Goal: Information Seeking & Learning: Learn about a topic

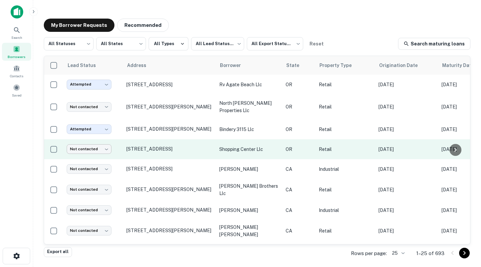
click at [105, 153] on body "Search Borrowers Contacts Saved My Borrower Requests Recommended All Statuses *…" at bounding box center [240, 133] width 481 height 267
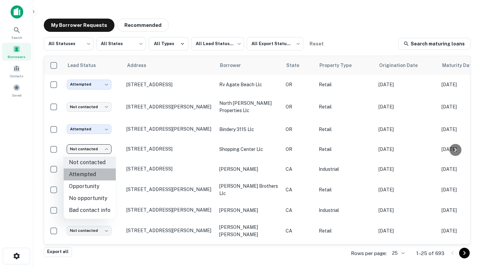
click at [93, 172] on li "Attempted" at bounding box center [90, 175] width 52 height 12
type input "*********"
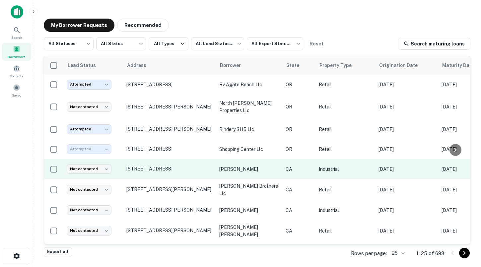
scroll to position [15, 0]
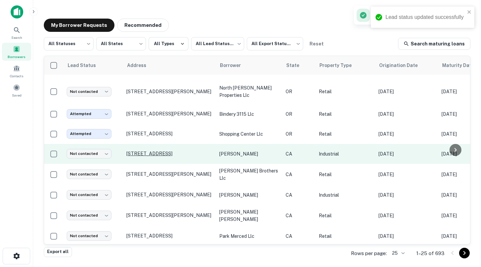
click at [170, 156] on p "[STREET_ADDRESS]" at bounding box center [169, 154] width 86 height 6
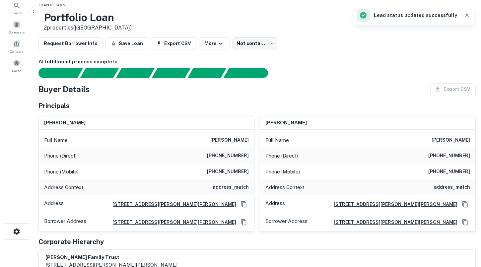
scroll to position [26, 0]
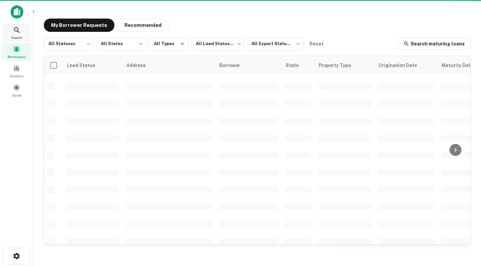
scroll to position [15, 0]
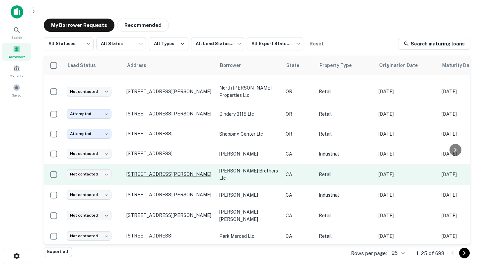
click at [159, 174] on p "[STREET_ADDRESS][PERSON_NAME]" at bounding box center [169, 174] width 86 height 6
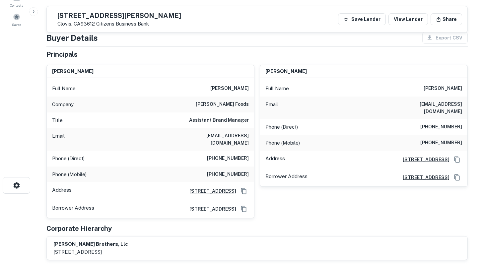
scroll to position [9, 0]
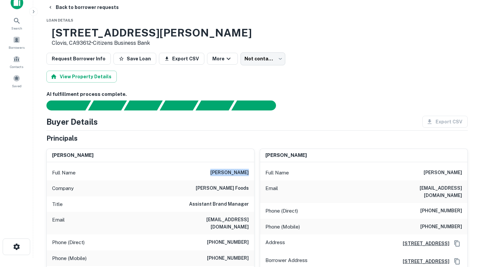
drag, startPoint x: 214, startPoint y: 172, endPoint x: 250, endPoint y: 172, distance: 35.5
click at [250, 172] on div "Full Name [PERSON_NAME]" at bounding box center [150, 173] width 207 height 16
copy h6 "[PERSON_NAME]"
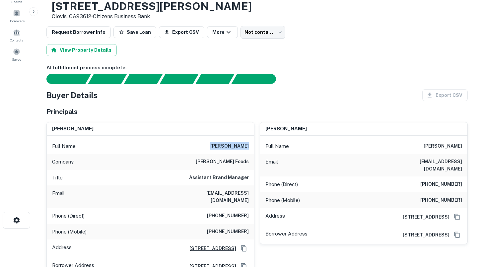
scroll to position [0, 0]
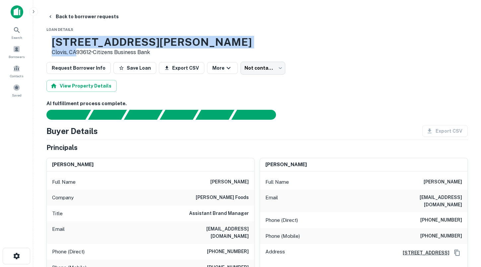
drag, startPoint x: 97, startPoint y: 52, endPoint x: 73, endPoint y: 41, distance: 26.3
click at [73, 41] on div "[STREET_ADDRESS][PERSON_NAME] • Citizens Business Bank" at bounding box center [152, 46] width 200 height 21
copy div "[STREET_ADDRESS][PERSON_NAME]"
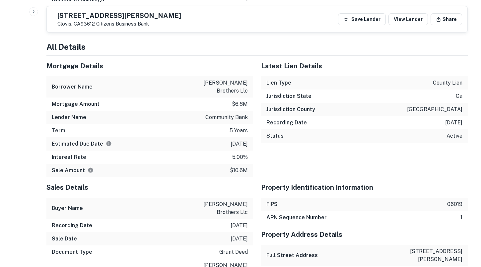
scroll to position [571, 0]
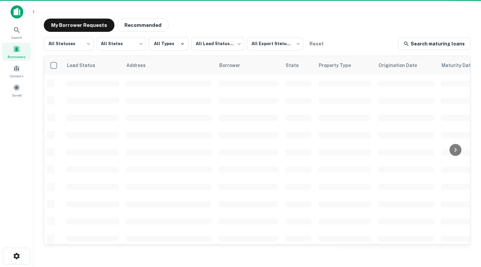
scroll to position [15, 0]
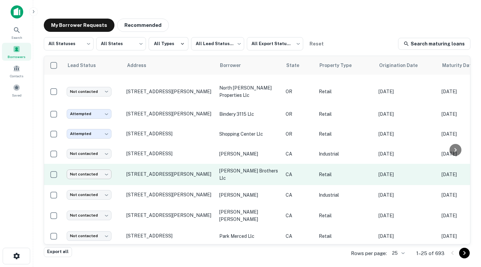
click at [102, 175] on body "Search Borrowers Contacts Saved My Borrower Requests Recommended All Statuses *…" at bounding box center [240, 133] width 481 height 267
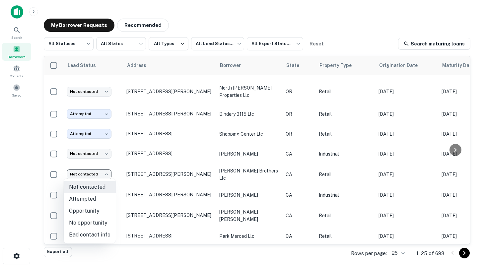
click at [97, 197] on li "Attempted" at bounding box center [90, 199] width 52 height 12
type input "*********"
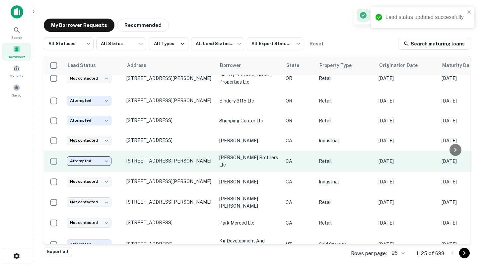
scroll to position [30, 0]
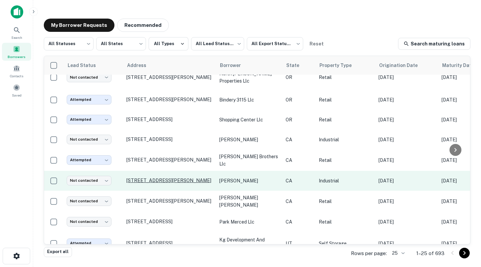
click at [172, 179] on p "[STREET_ADDRESS][PERSON_NAME]" at bounding box center [169, 181] width 86 height 6
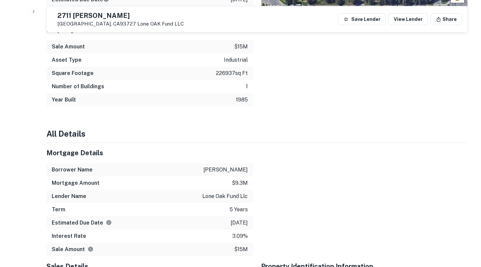
scroll to position [299, 0]
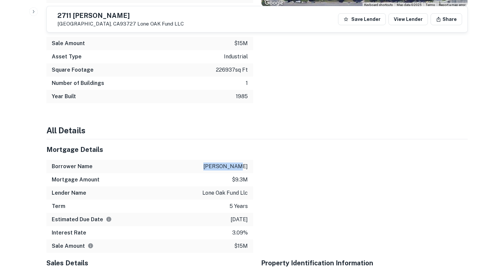
drag, startPoint x: 215, startPoint y: 177, endPoint x: 250, endPoint y: 177, distance: 35.2
click at [250, 173] on div "Borrower Name [PERSON_NAME]" at bounding box center [149, 166] width 207 height 13
copy p "[PERSON_NAME]"
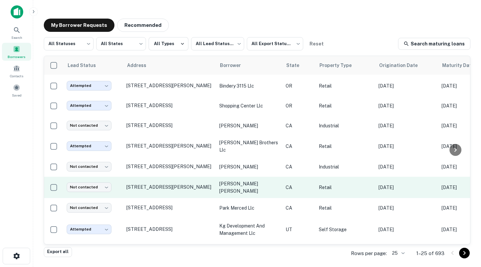
scroll to position [44, 0]
click at [158, 186] on p "[STREET_ADDRESS][PERSON_NAME]" at bounding box center [169, 187] width 86 height 6
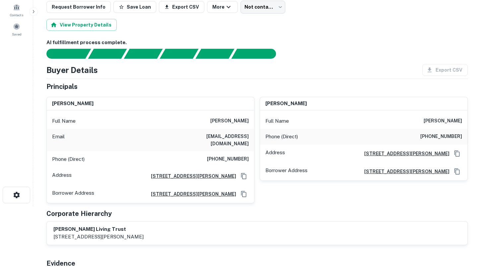
scroll to position [63, 0]
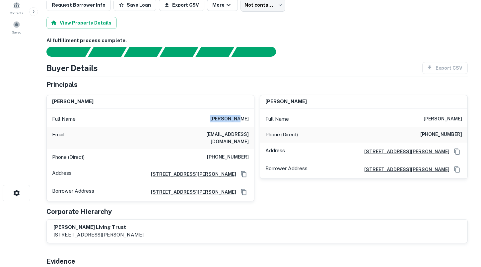
drag, startPoint x: 225, startPoint y: 120, endPoint x: 252, endPoint y: 122, distance: 27.6
click at [251, 121] on div "Full Name [PERSON_NAME]" at bounding box center [150, 119] width 207 height 16
copy h6 "[PERSON_NAME]"
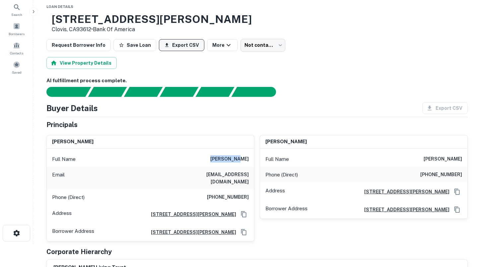
scroll to position [0, 0]
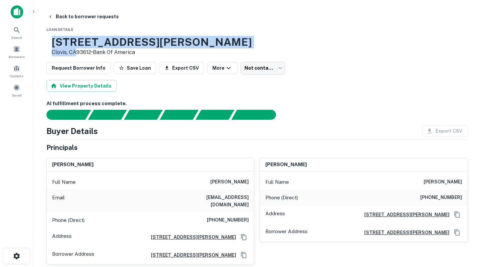
drag, startPoint x: 97, startPoint y: 53, endPoint x: 74, endPoint y: 41, distance: 26.1
click at [74, 41] on div "[STREET_ADDRESS][PERSON_NAME] • Bank Of America" at bounding box center [152, 46] width 200 height 21
copy div "[STREET_ADDRESS][PERSON_NAME]"
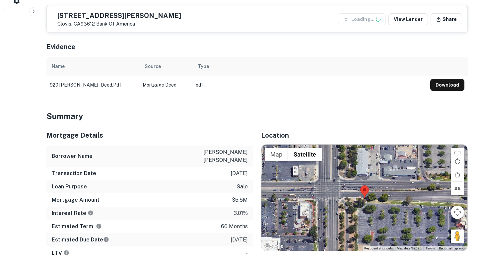
scroll to position [326, 0]
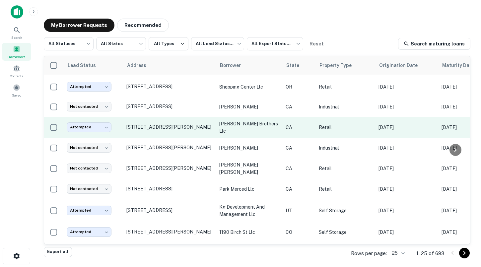
scroll to position [66, 0]
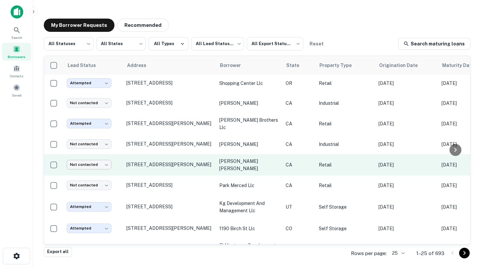
click at [100, 163] on body "Search Borrowers Contacts Saved My Borrower Requests Recommended All Statuses *…" at bounding box center [240, 133] width 481 height 267
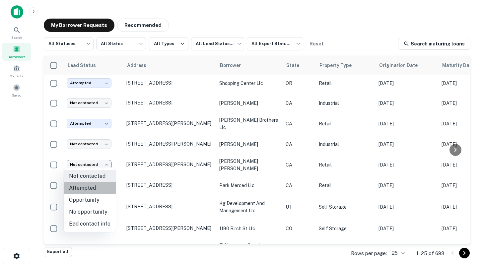
click at [95, 187] on li "Attempted" at bounding box center [90, 188] width 52 height 12
type input "*********"
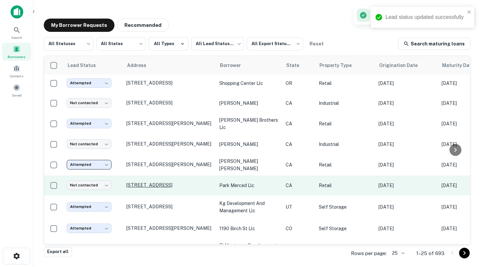
click at [151, 182] on p "[STREET_ADDRESS]" at bounding box center [169, 185] width 86 height 6
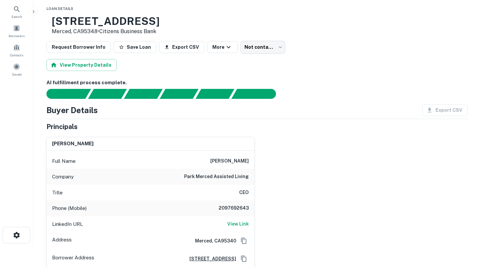
scroll to position [22, 0]
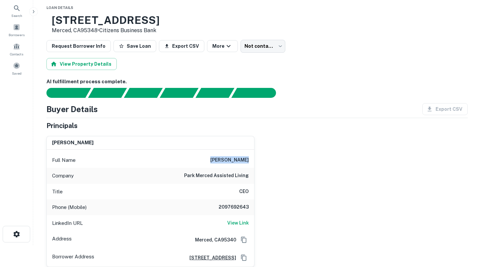
drag, startPoint x: 219, startPoint y: 160, endPoint x: 251, endPoint y: 159, distance: 32.2
click at [252, 159] on div "Full Name [PERSON_NAME]" at bounding box center [150, 160] width 207 height 16
copy h6 "[PERSON_NAME]"
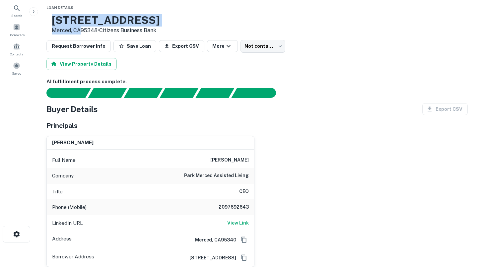
drag, startPoint x: 101, startPoint y: 31, endPoint x: 73, endPoint y: 21, distance: 29.3
click at [73, 21] on div "[STREET_ADDRESS] • Citizens Business Bank" at bounding box center [106, 24] width 108 height 21
copy div "[STREET_ADDRESS]"
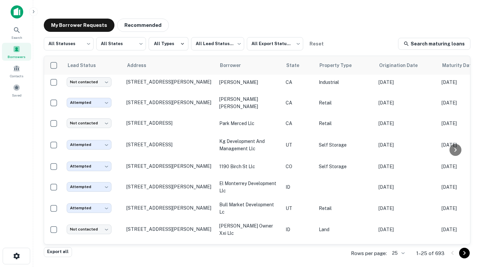
scroll to position [126, 0]
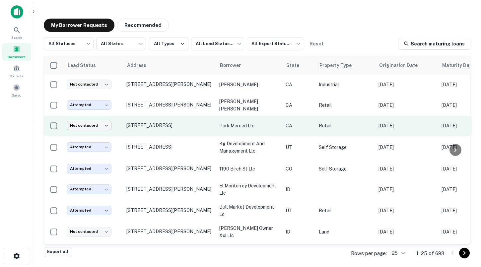
click at [92, 124] on body "Search Borrowers Contacts Saved My Borrower Requests Recommended All Statuses *…" at bounding box center [240, 133] width 481 height 267
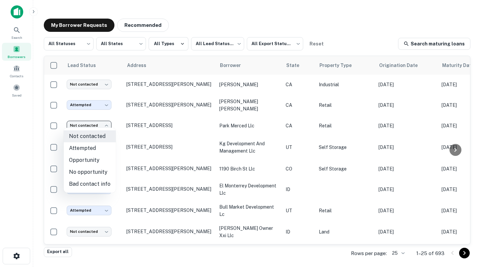
click at [90, 144] on li "Attempted" at bounding box center [90, 148] width 52 height 12
type input "*********"
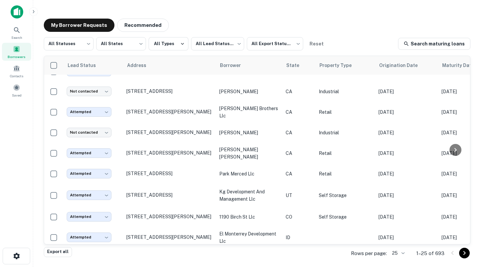
scroll to position [0, 0]
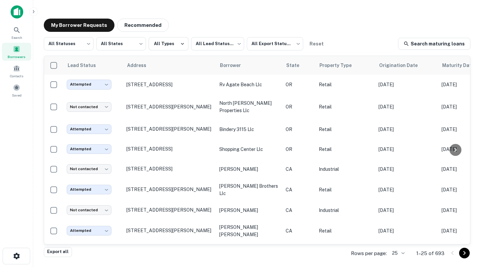
click at [17, 14] on img at bounding box center [17, 11] width 13 height 13
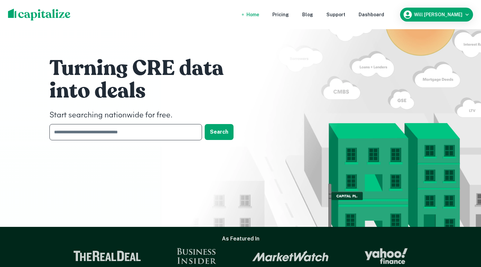
click at [133, 131] on input "text" at bounding box center [123, 132] width 148 height 16
type input "*******"
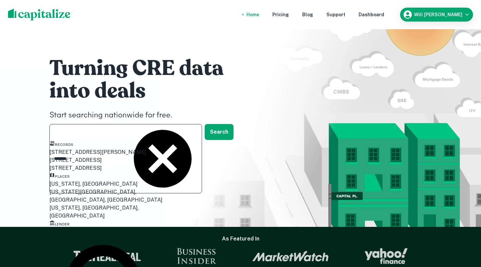
click at [81, 188] on div "[US_STATE], [GEOGRAPHIC_DATA]" at bounding box center [117, 184] width 136 height 8
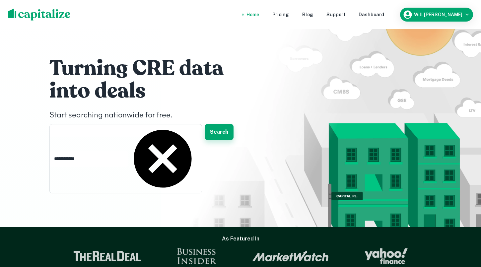
click at [222, 132] on button "Search" at bounding box center [219, 132] width 29 height 16
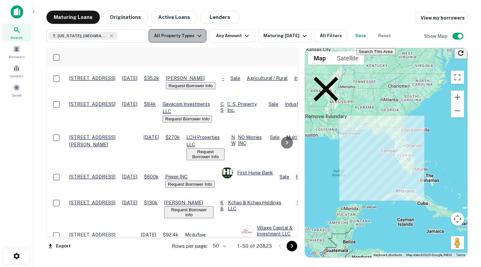
click at [185, 39] on button "All Property Types" at bounding box center [178, 35] width 58 height 13
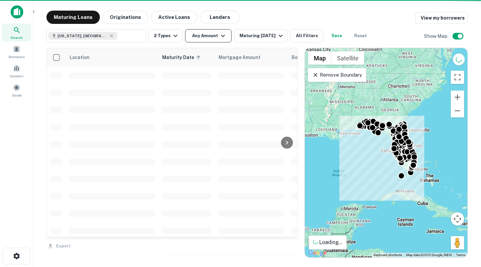
click at [209, 35] on button "Any Amount" at bounding box center [208, 35] width 46 height 13
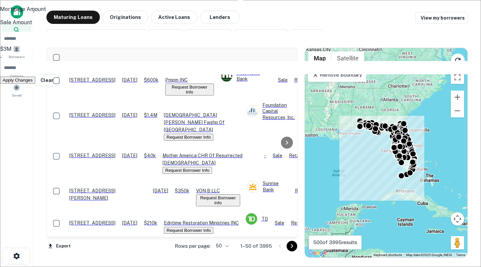
type input "*******"
click at [230, 74] on input "number" at bounding box center [244, 67] width 489 height 13
type input "********"
click at [35, 92] on button "Apply Changes" at bounding box center [17, 88] width 35 height 7
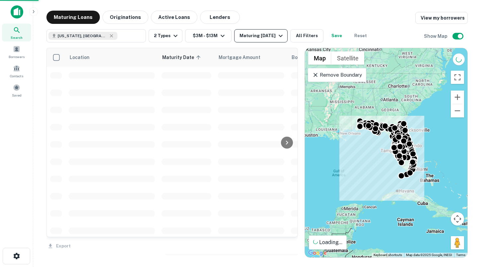
click at [253, 38] on div "Maturing [DATE]" at bounding box center [262, 36] width 45 height 8
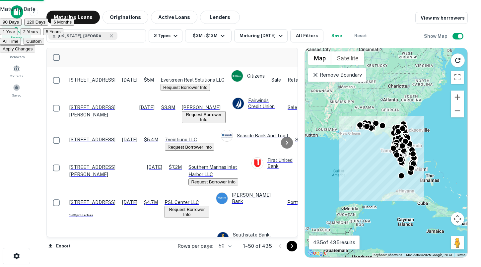
click at [254, 17] on div at bounding box center [240, 133] width 481 height 267
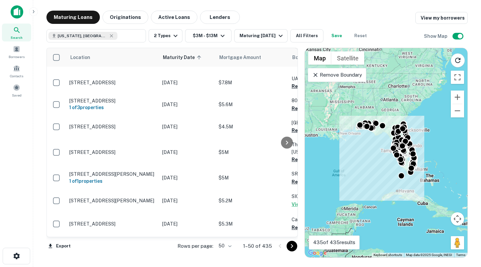
scroll to position [1000, 0]
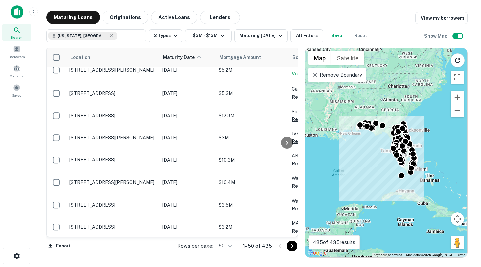
click at [290, 245] on icon "Go to next page" at bounding box center [292, 246] width 8 height 8
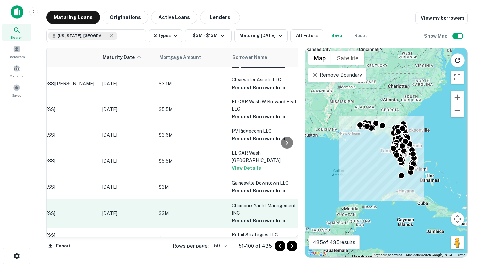
scroll to position [1035, 0]
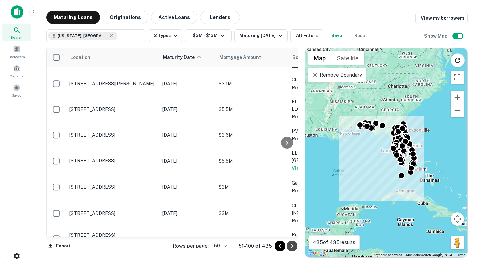
click at [292, 245] on icon "Go to next page" at bounding box center [292, 246] width 2 height 4
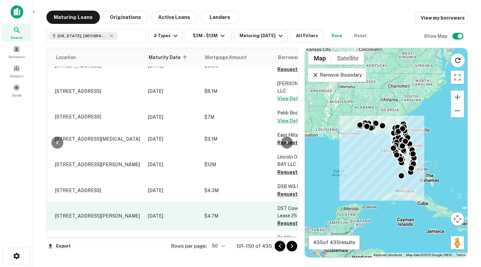
scroll to position [982, 83]
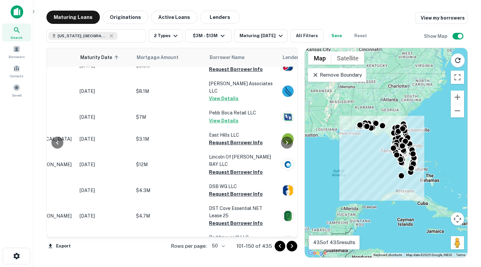
click at [290, 247] on icon "Go to next page" at bounding box center [292, 246] width 8 height 8
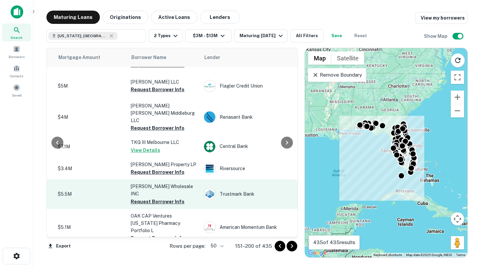
scroll to position [1032, 153]
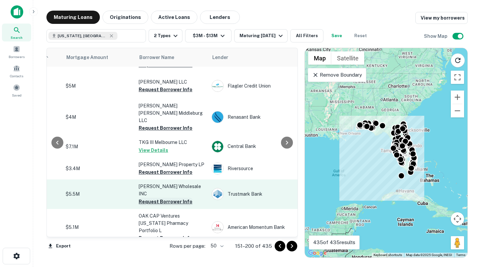
click at [167, 198] on button "Request Borrower Info" at bounding box center [166, 202] width 54 height 8
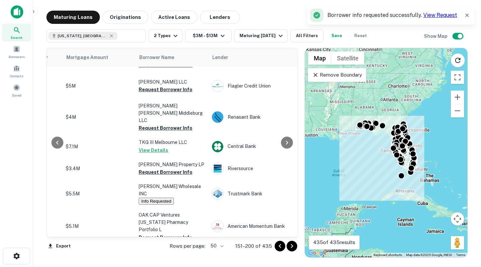
click at [290, 246] on icon "Go to next page" at bounding box center [292, 246] width 8 height 8
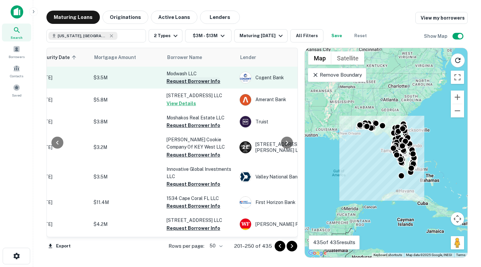
scroll to position [0, 124]
click at [178, 82] on button "Request Borrower Info" at bounding box center [194, 81] width 54 height 8
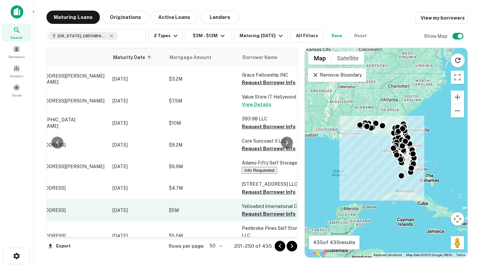
scroll to position [1028, 50]
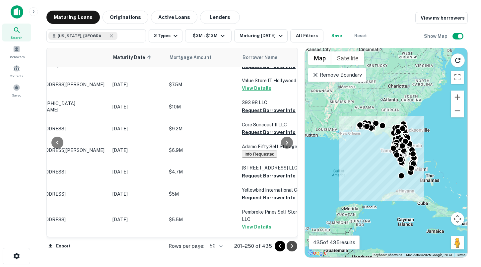
click at [289, 245] on icon "Go to next page" at bounding box center [292, 246] width 8 height 8
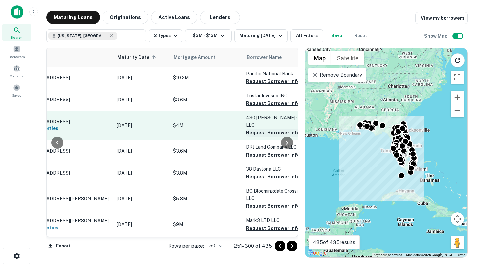
scroll to position [0, 48]
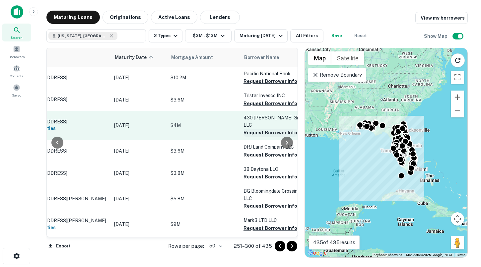
click at [258, 129] on button "Request Borrower Info" at bounding box center [271, 133] width 54 height 8
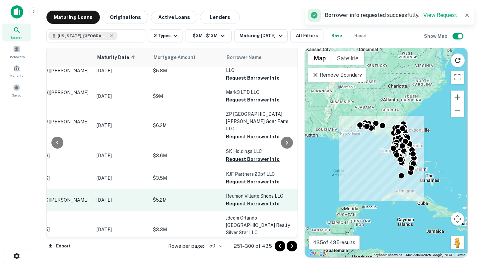
scroll to position [127, 66]
click at [255, 200] on button "Request Borrower Info" at bounding box center [252, 204] width 54 height 8
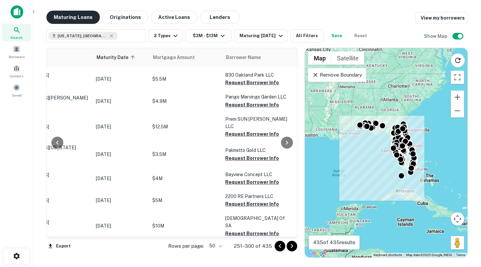
scroll to position [694, 66]
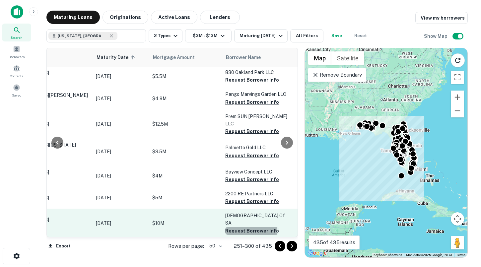
click at [251, 227] on button "Request Borrower Info" at bounding box center [252, 231] width 54 height 8
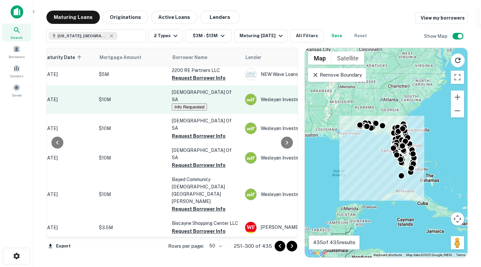
scroll to position [819, 120]
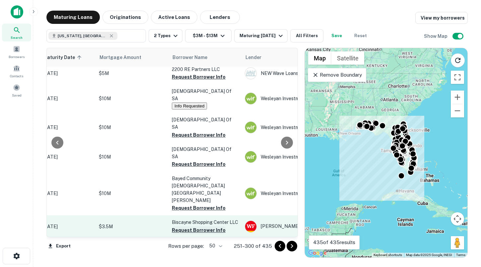
click at [205, 226] on button "Request Borrower Info" at bounding box center [199, 230] width 54 height 8
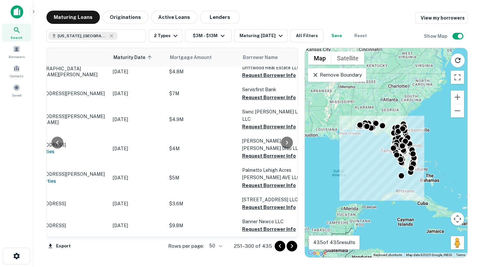
scroll to position [1024, 60]
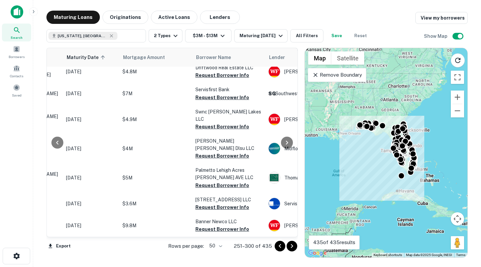
scroll to position [1024, 102]
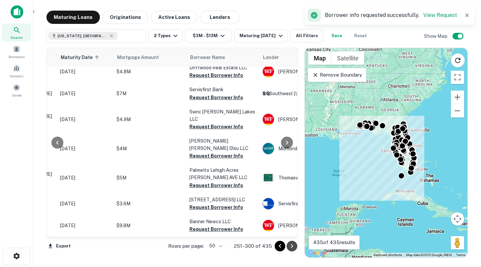
click at [294, 248] on icon "Go to next page" at bounding box center [292, 246] width 8 height 8
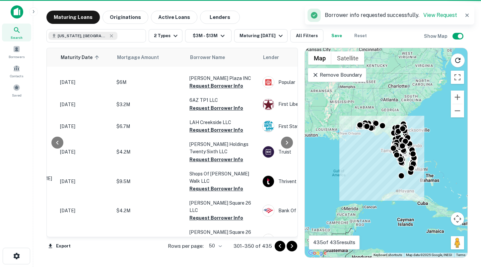
scroll to position [1018, 102]
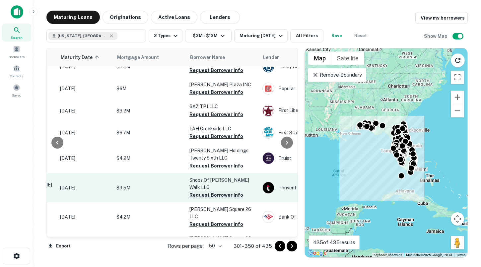
click at [207, 191] on button "Request Borrower Info" at bounding box center [217, 195] width 54 height 8
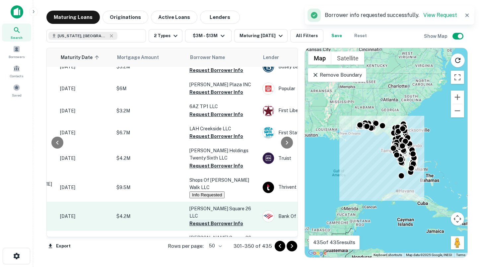
click at [207, 220] on button "Request Borrower Info" at bounding box center [217, 224] width 54 height 8
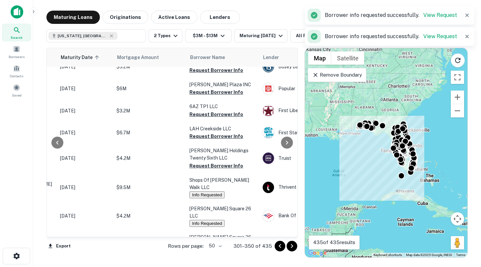
click at [288, 247] on icon "Go to next page" at bounding box center [292, 246] width 8 height 8
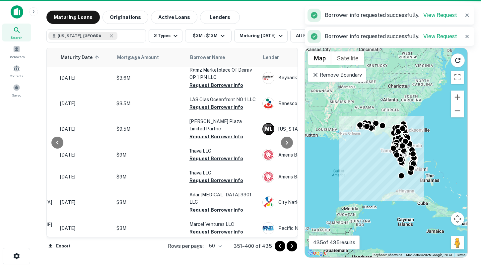
scroll to position [1014, 102]
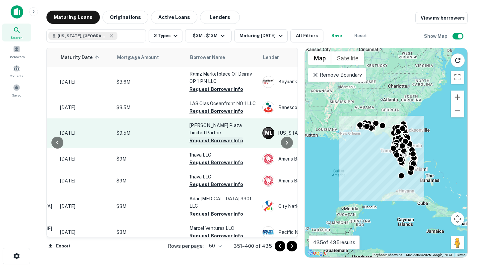
click at [212, 137] on button "Request Borrower Info" at bounding box center [217, 141] width 54 height 8
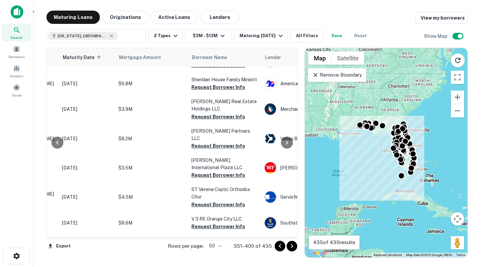
scroll to position [239, 100]
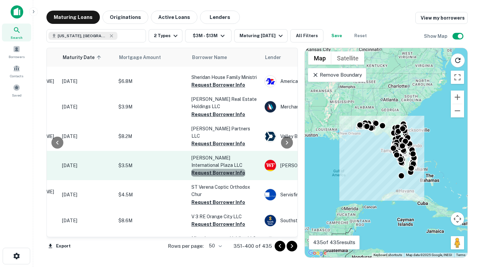
click at [220, 169] on button "Request Borrower Info" at bounding box center [219, 173] width 54 height 8
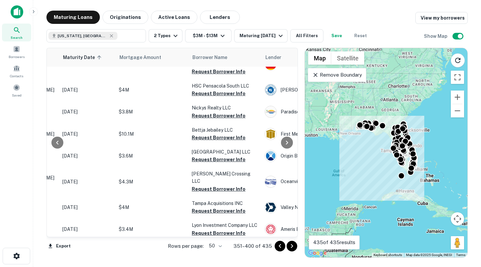
scroll to position [721, 100]
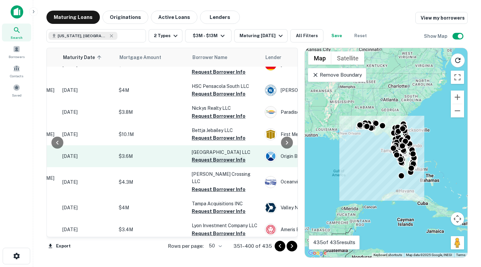
click at [215, 156] on button "Request Borrower Info" at bounding box center [219, 160] width 54 height 8
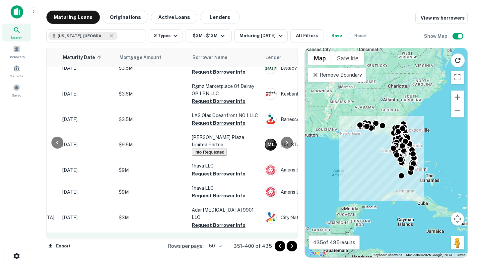
scroll to position [1014, 100]
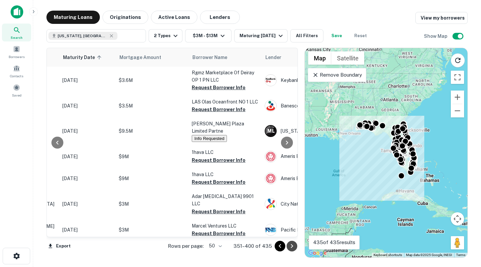
click at [292, 247] on icon "Go to next page" at bounding box center [292, 246] width 2 height 4
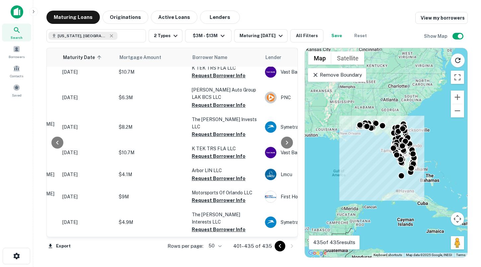
scroll to position [644, 100]
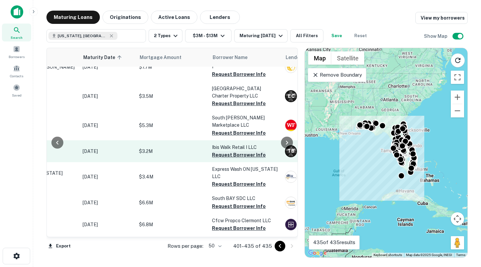
scroll to position [118, 80]
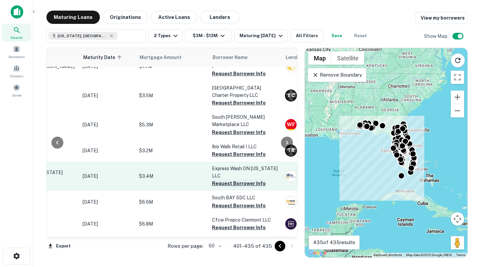
click at [224, 180] on button "Request Borrower Info" at bounding box center [239, 184] width 54 height 8
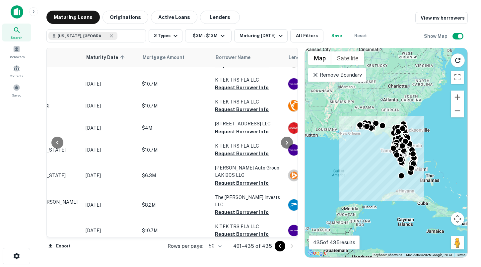
scroll to position [644, 77]
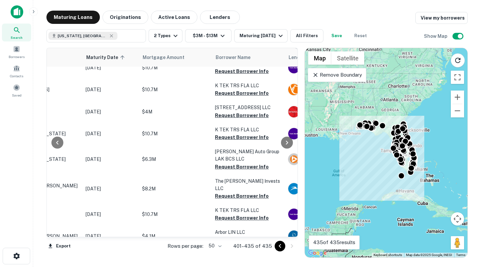
click at [350, 79] on div "Remove Boundary" at bounding box center [337, 75] width 58 height 14
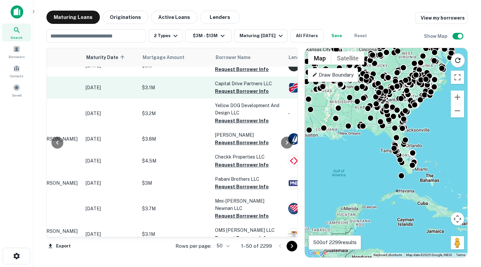
scroll to position [644, 77]
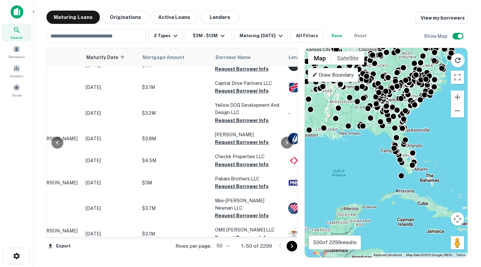
click at [341, 72] on p "Draw Boundary" at bounding box center [332, 75] width 41 height 8
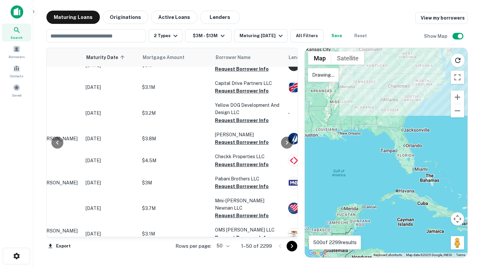
drag, startPoint x: 421, startPoint y: 90, endPoint x: 416, endPoint y: 91, distance: 4.7
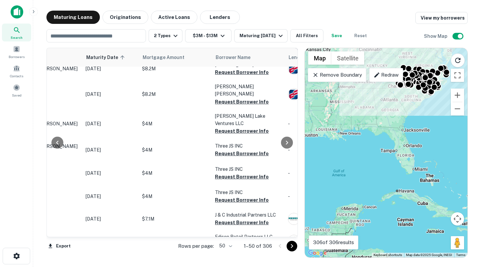
scroll to position [1010, 77]
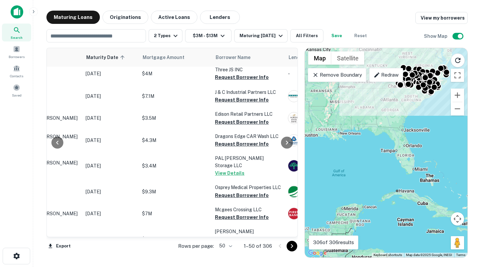
click at [290, 246] on icon "Go to next page" at bounding box center [292, 246] width 8 height 8
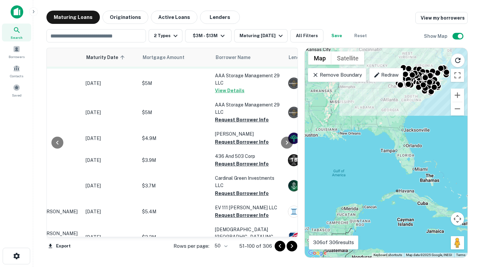
scroll to position [1010, 77]
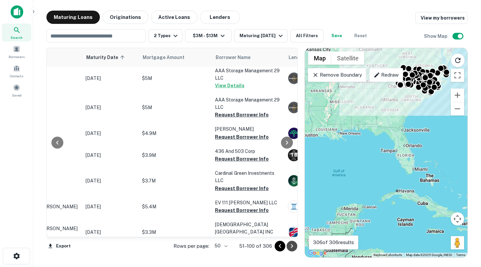
click at [292, 248] on icon "Go to next page" at bounding box center [292, 246] width 8 height 8
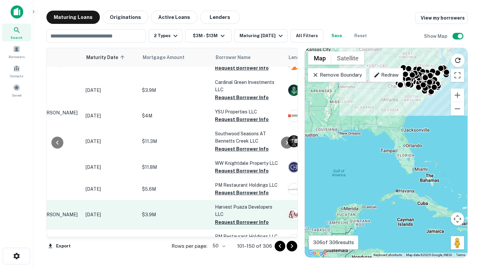
scroll to position [1028, 77]
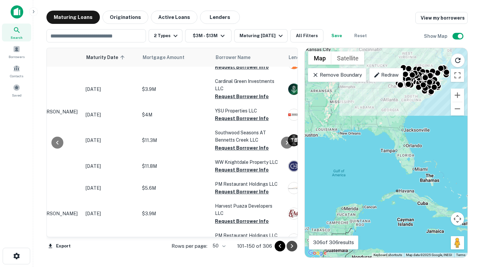
click at [292, 245] on icon "Go to next page" at bounding box center [292, 246] width 2 height 4
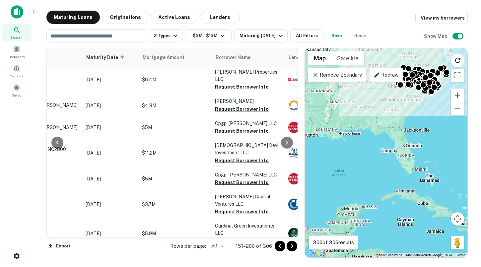
scroll to position [993, 77]
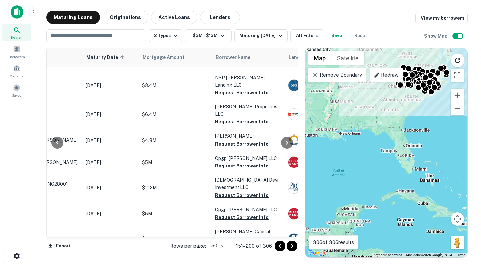
click at [295, 250] on icon "Go to next page" at bounding box center [292, 246] width 8 height 8
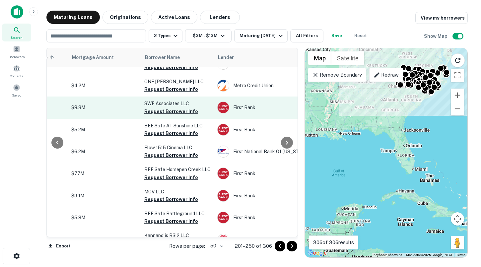
scroll to position [75, 147]
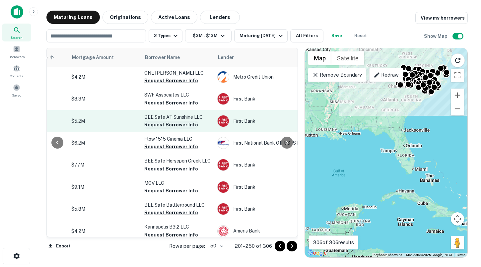
click at [176, 121] on button "Request Borrower Info" at bounding box center [171, 125] width 54 height 8
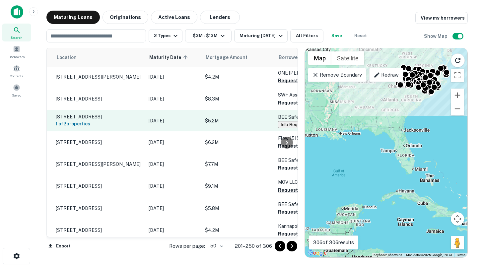
scroll to position [75, 9]
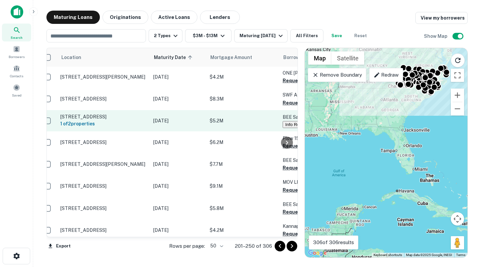
click at [137, 118] on p "[STREET_ADDRESS]" at bounding box center [103, 117] width 86 height 6
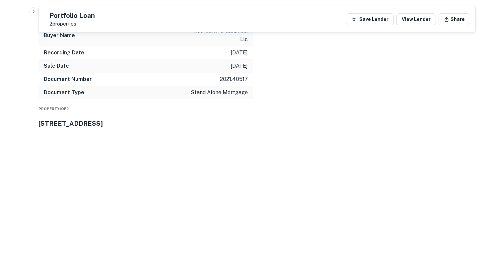
scroll to position [474, 0]
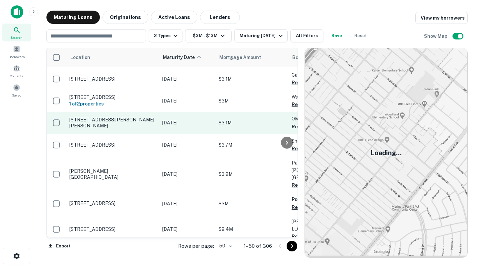
scroll to position [123, 0]
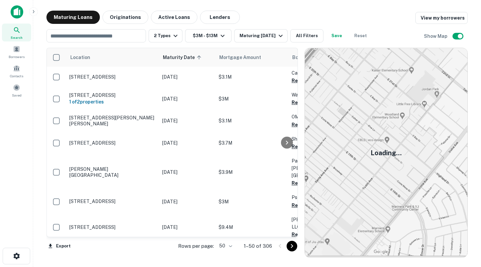
click at [292, 247] on icon "Go to next page" at bounding box center [292, 246] width 8 height 8
click at [292, 247] on div "Export Rows per page: 50 ** 1–50 of 306" at bounding box center [172, 246] width 252 height 18
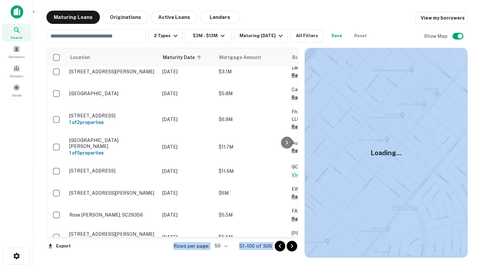
click at [292, 247] on icon "Go to next page" at bounding box center [292, 246] width 8 height 8
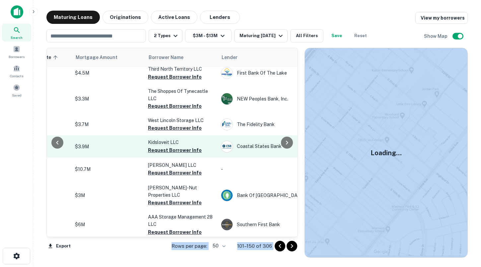
scroll to position [151, 153]
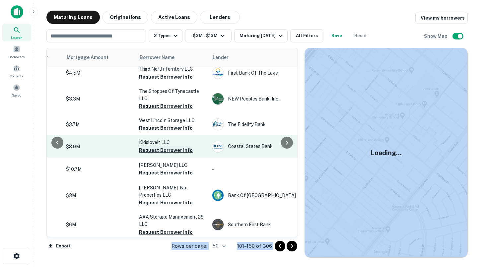
click at [170, 146] on button "Request Borrower Info" at bounding box center [166, 150] width 54 height 8
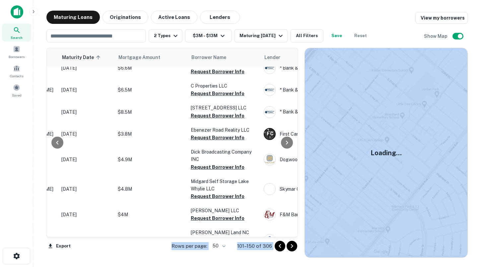
scroll to position [416, 101]
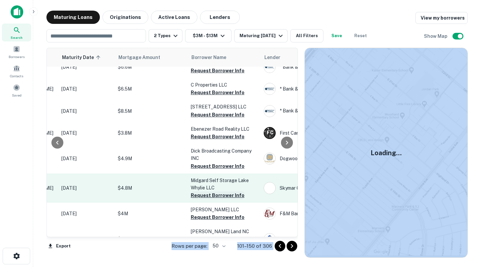
click at [212, 192] on button "Request Borrower Info" at bounding box center [218, 196] width 54 height 8
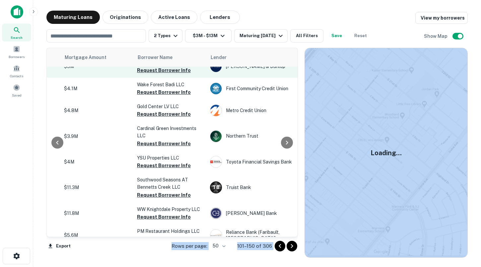
scroll to position [982, 155]
